Goal: Navigation & Orientation: Find specific page/section

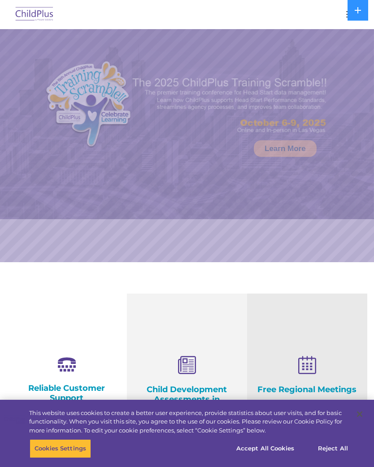
select select "MEDIUM"
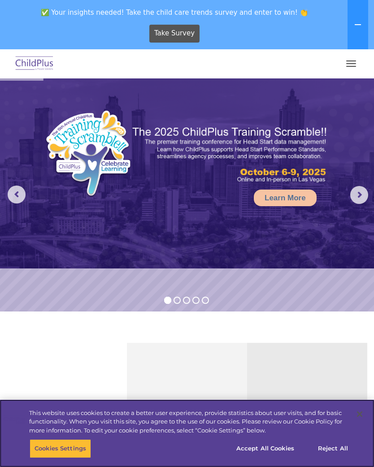
click at [349, 64] on button "button" at bounding box center [350, 63] width 19 height 14
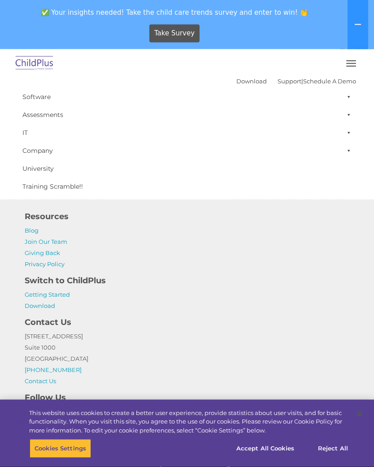
scroll to position [1031, 0]
click at [59, 241] on link "Join Our Team" at bounding box center [46, 241] width 43 height 7
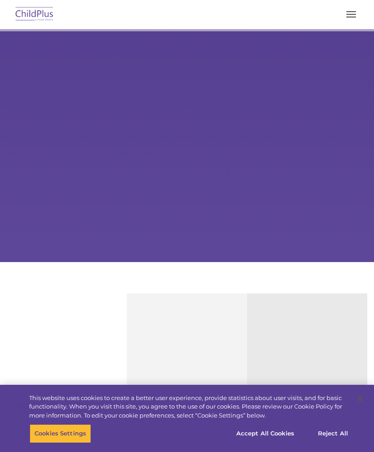
scroll to position [554, 0]
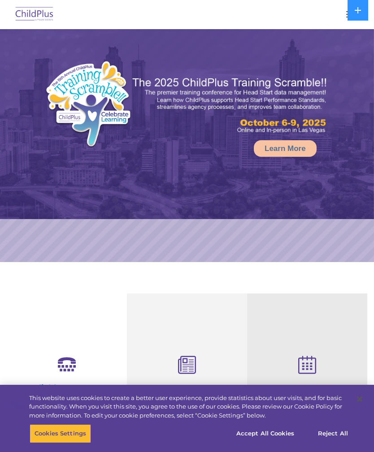
select select "MEDIUM"
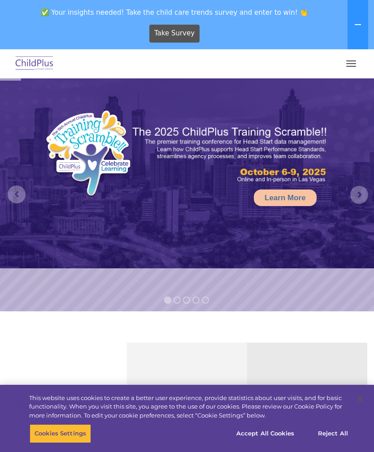
click at [348, 67] on button "button" at bounding box center [350, 63] width 19 height 14
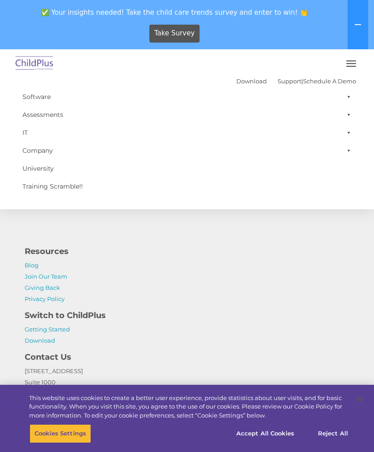
scroll to position [1031, 0]
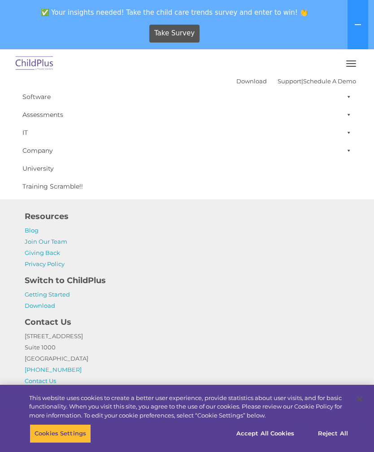
click at [30, 242] on link "Join Our Team" at bounding box center [46, 241] width 43 height 7
